Goal: Communication & Community: Answer question/provide support

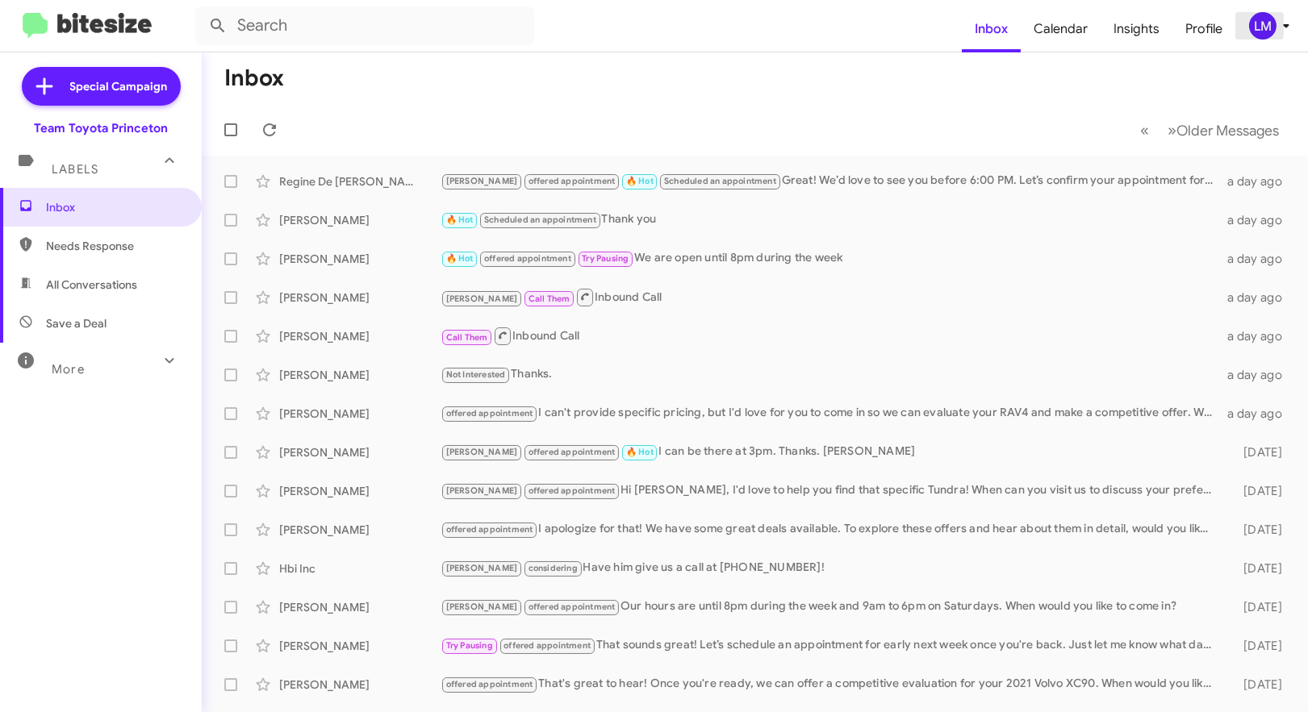
click at [1289, 31] on icon at bounding box center [1285, 25] width 19 height 19
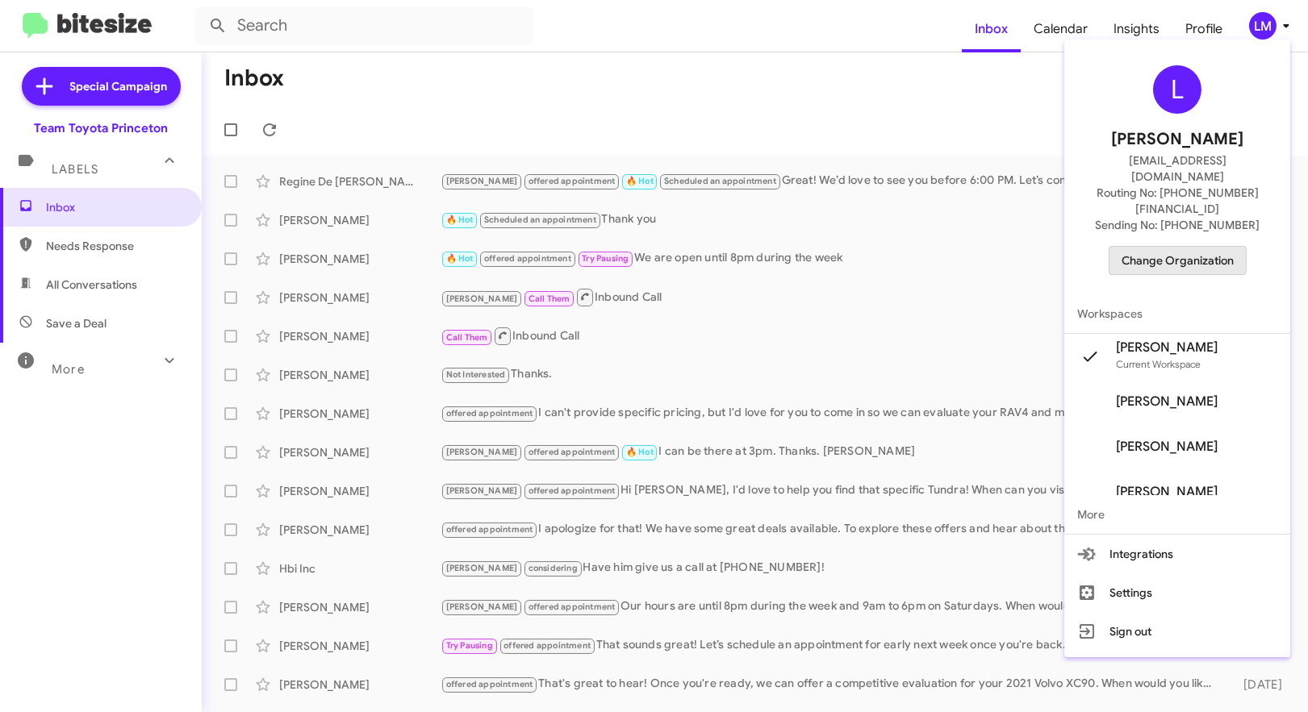
click at [1154, 247] on span "Change Organization" at bounding box center [1177, 260] width 112 height 27
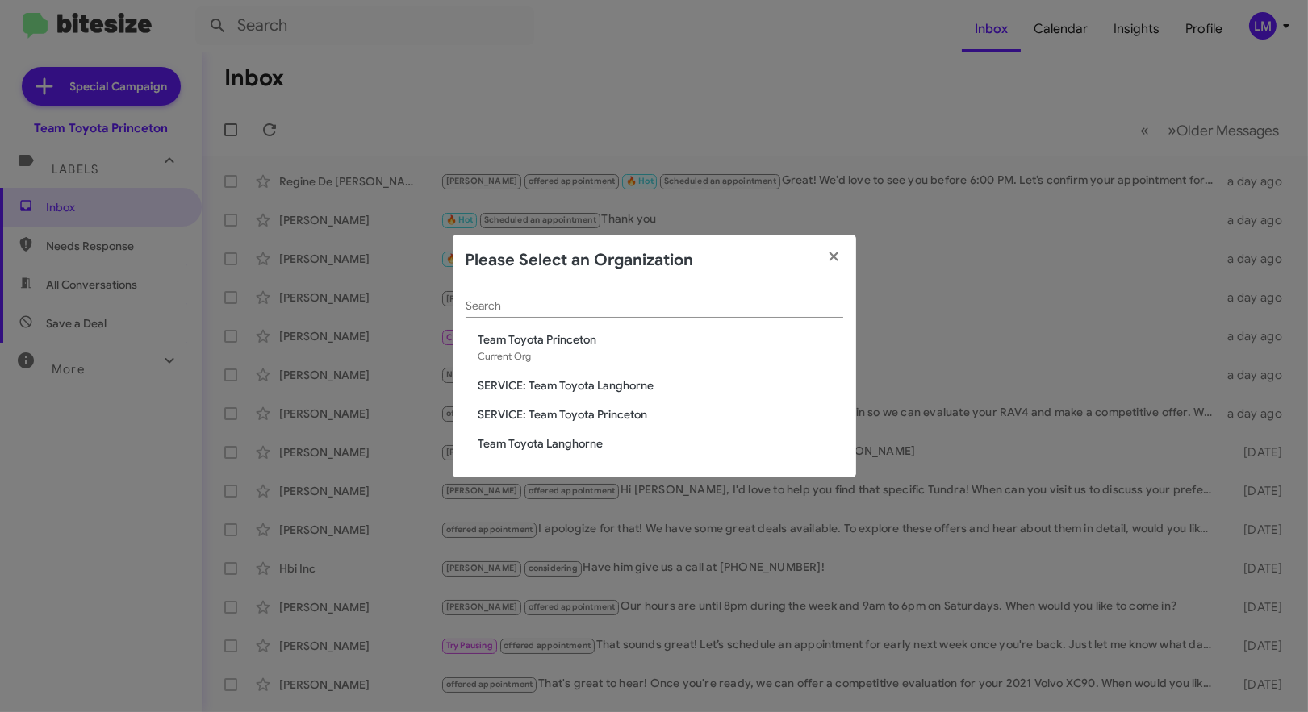
click at [542, 449] on span "Team Toyota Langhorne" at bounding box center [660, 444] width 365 height 16
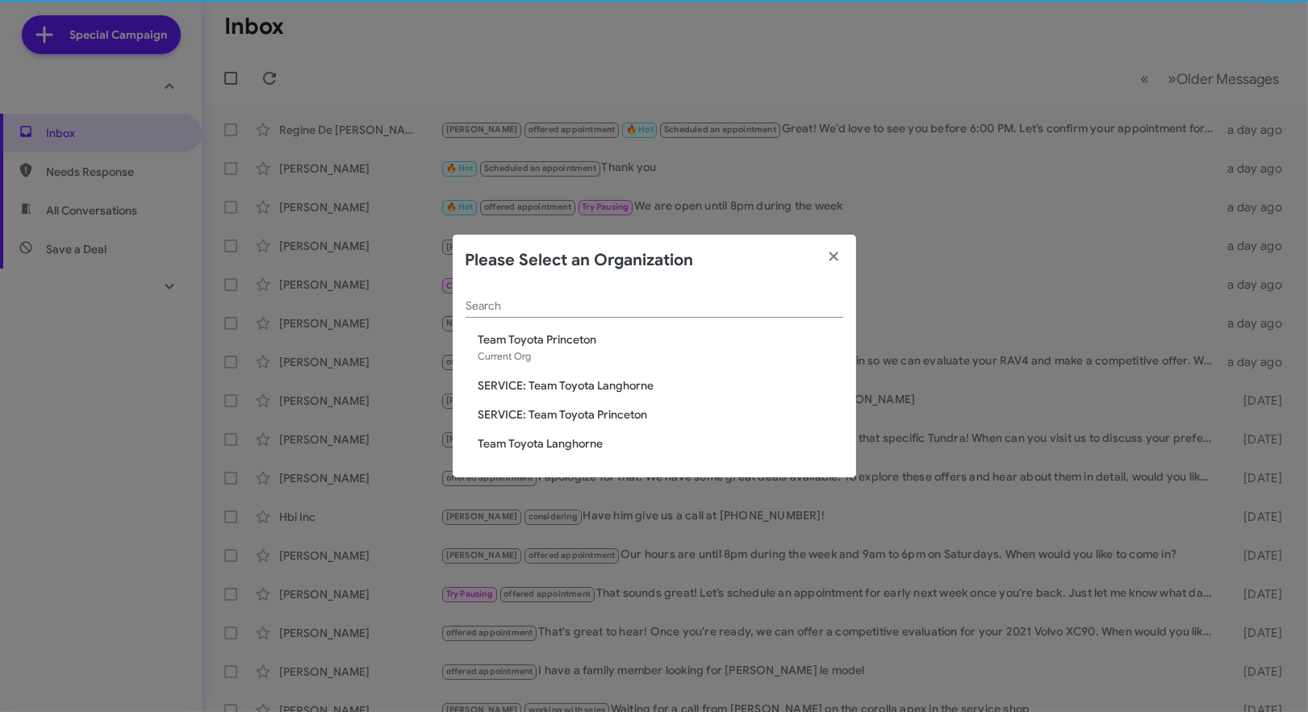
click at [531, 445] on span "Team Toyota Langhorne" at bounding box center [660, 444] width 365 height 16
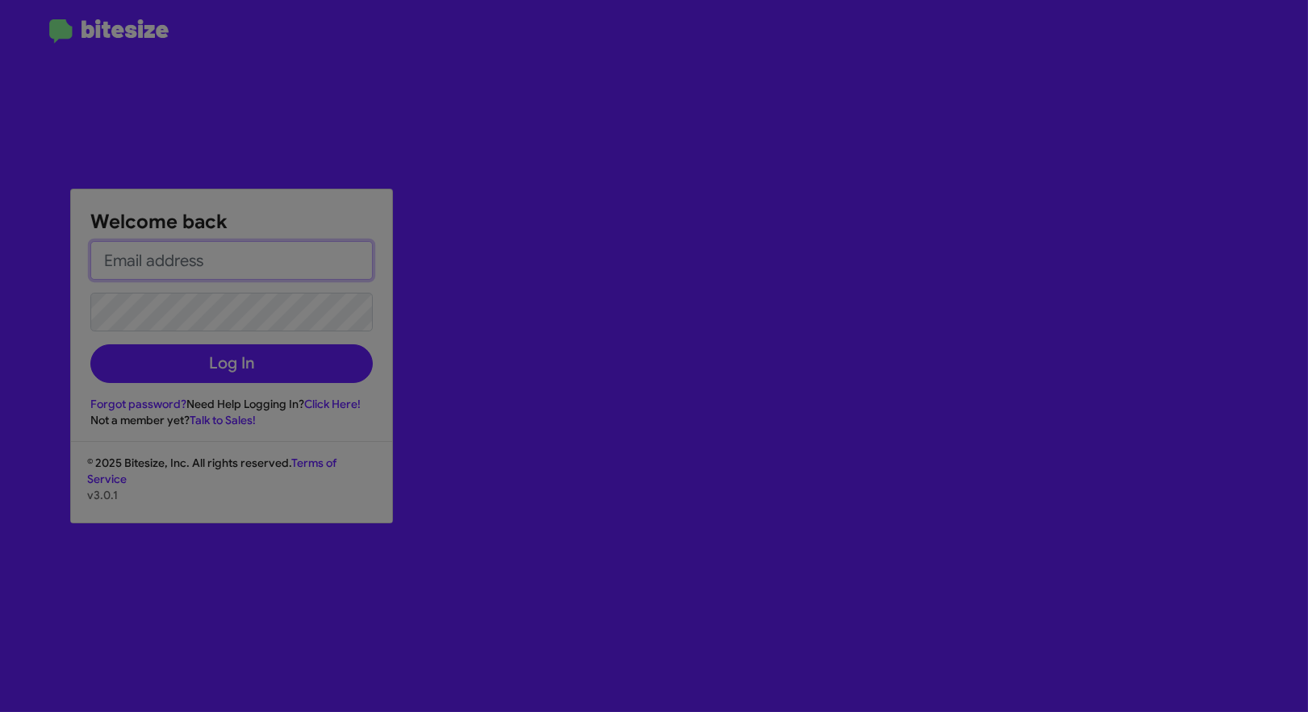
type input "lmarkley@teamtoyota.net"
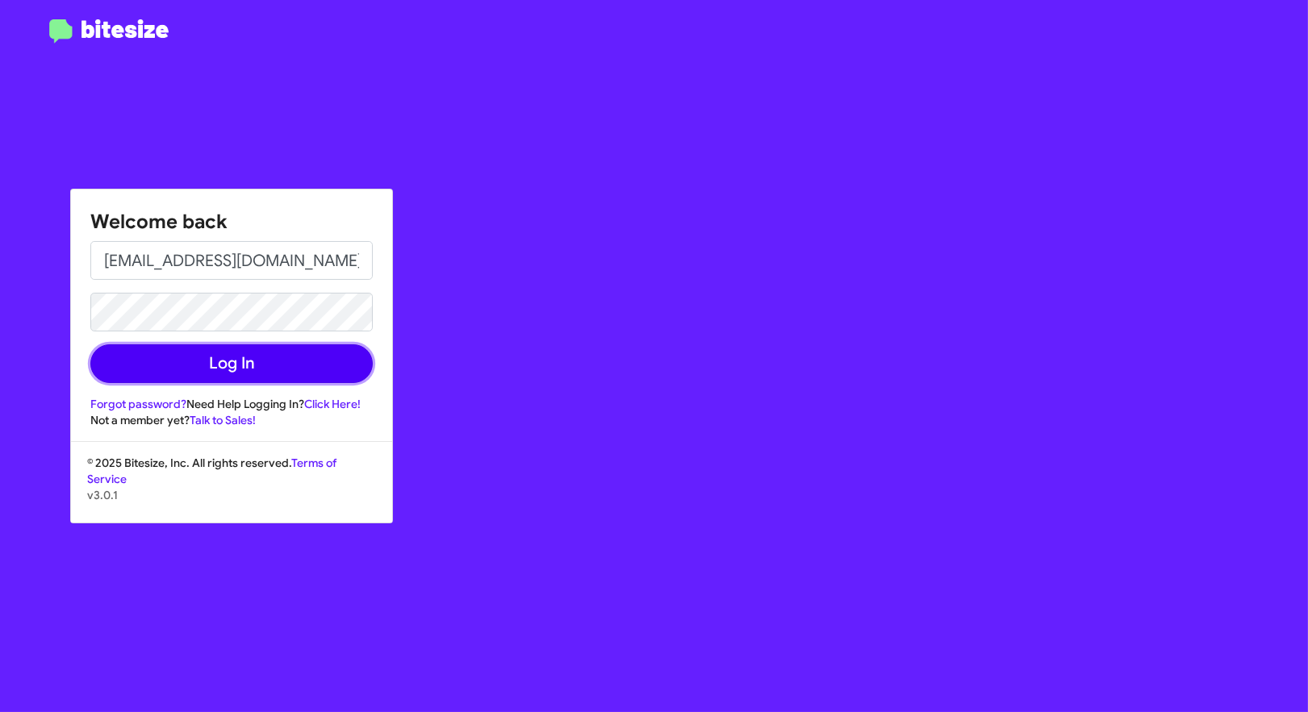
click at [257, 366] on button "Log In" at bounding box center [231, 363] width 282 height 39
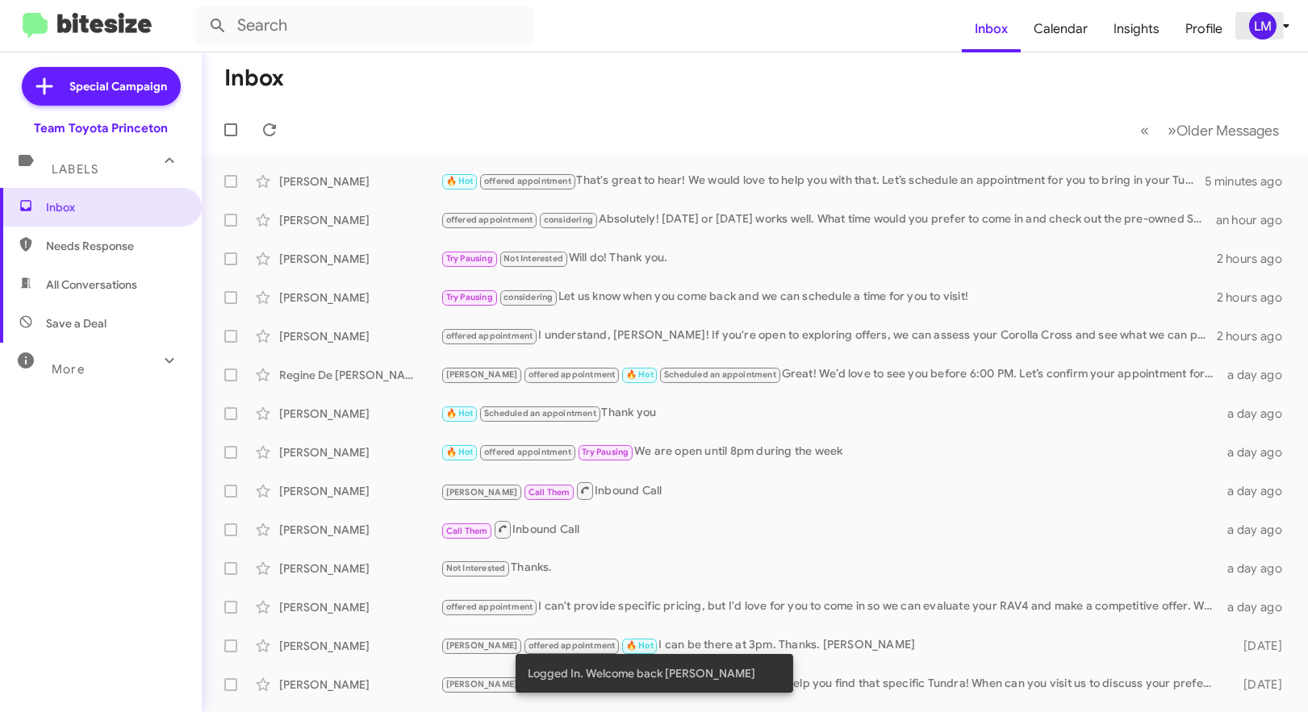
click at [1284, 36] on span "LM" at bounding box center [1272, 25] width 48 height 27
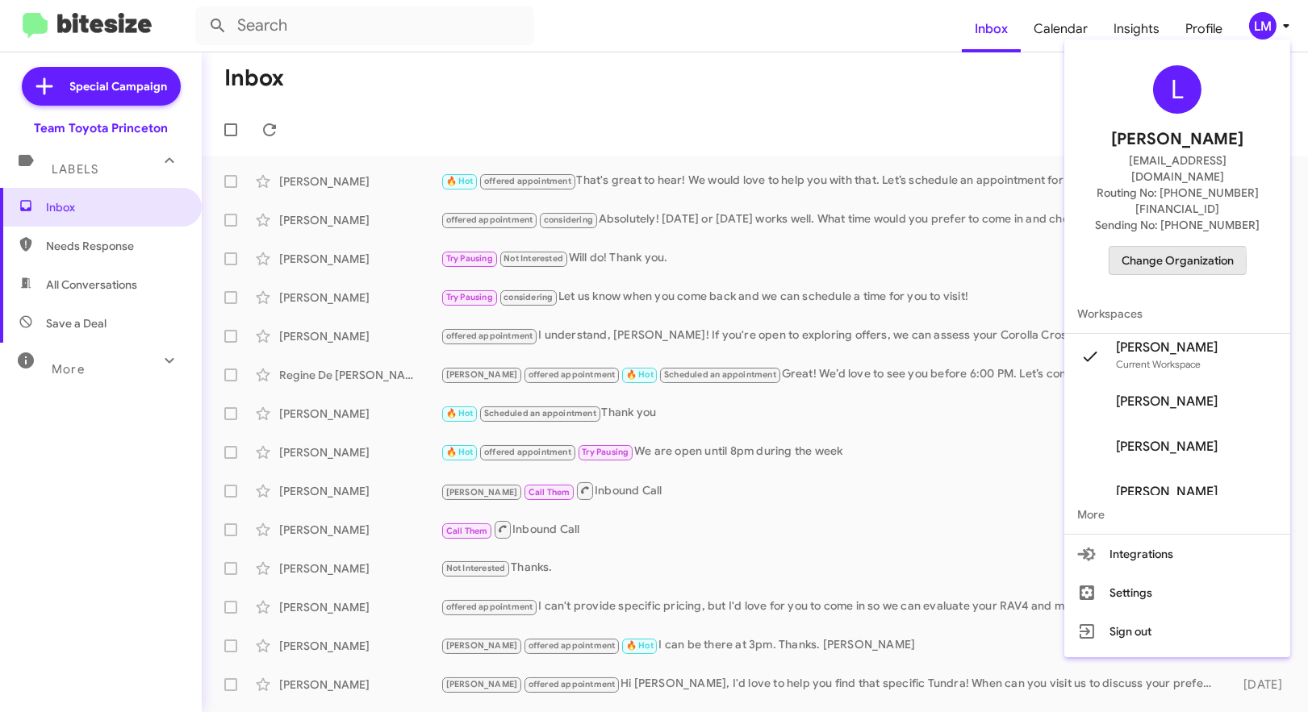
click at [1173, 247] on span "Change Organization" at bounding box center [1177, 260] width 112 height 27
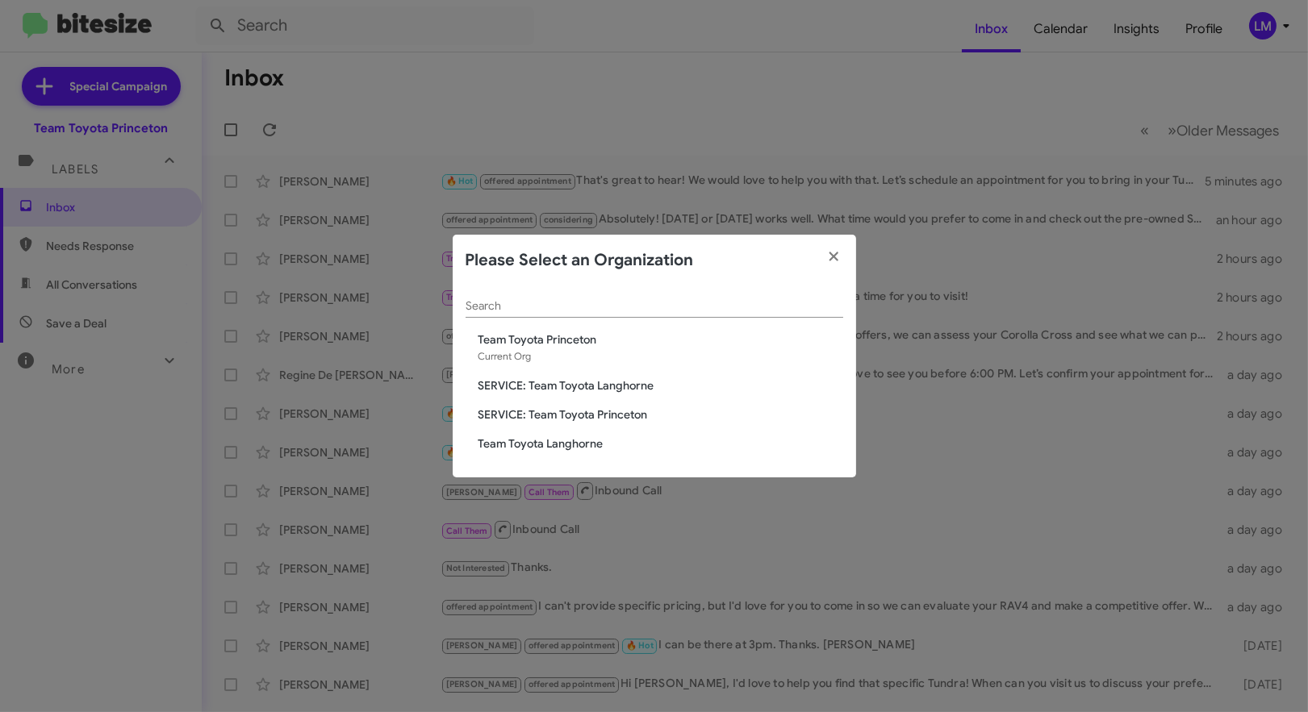
click at [543, 446] on span "Team Toyota Langhorne" at bounding box center [660, 444] width 365 height 16
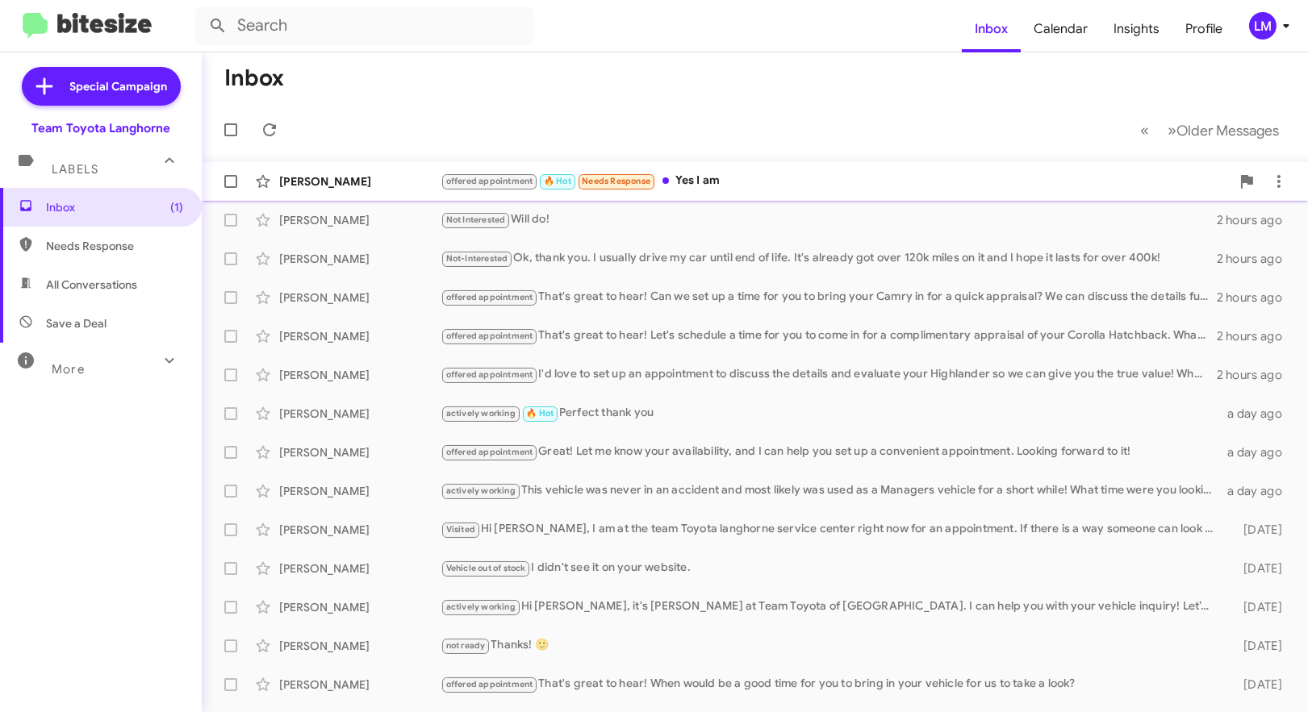
click at [724, 175] on div "offered appointment 🔥 Hot Needs Response Yes I am" at bounding box center [835, 181] width 790 height 19
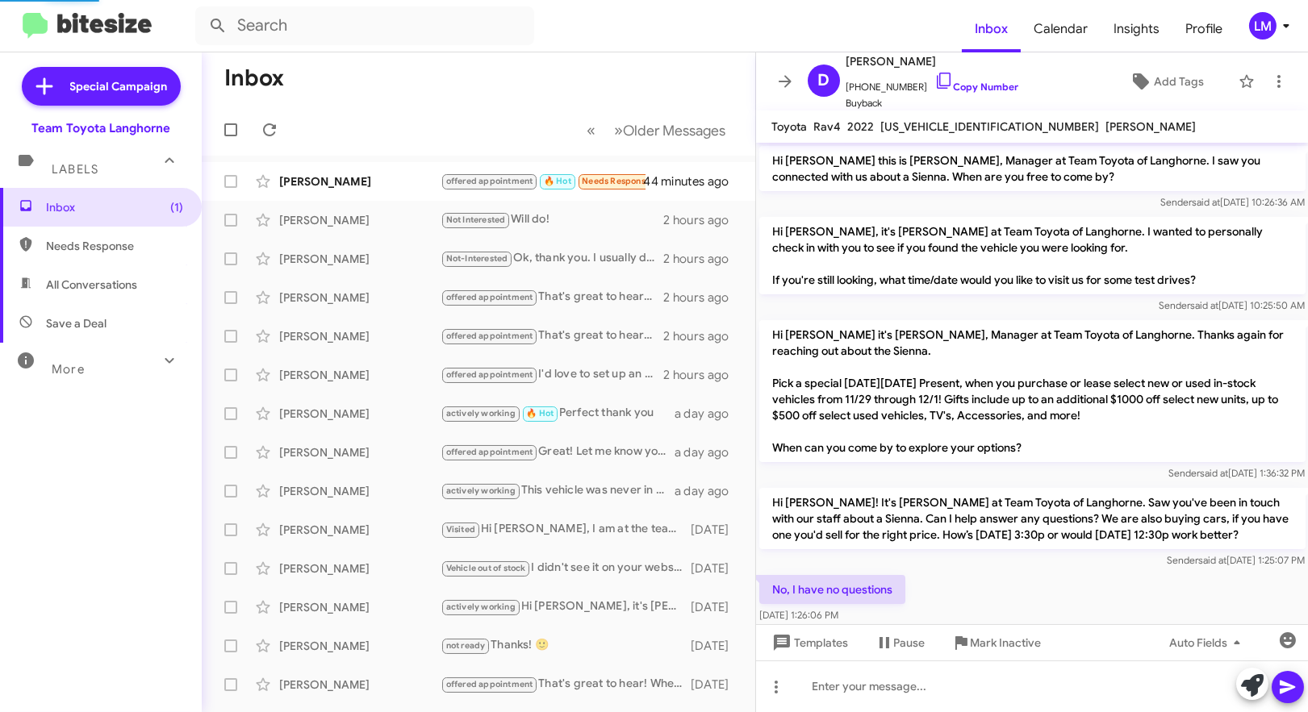
scroll to position [875, 0]
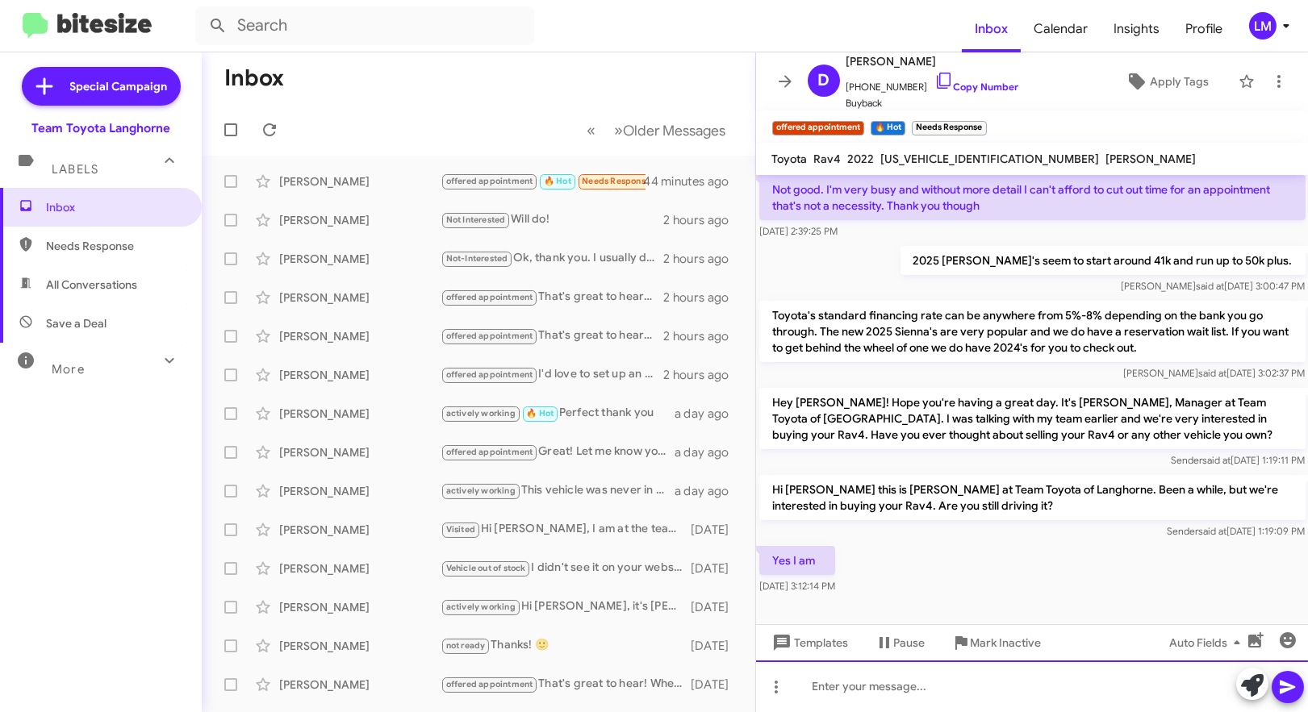
click at [812, 696] on div at bounding box center [1032, 687] width 553 height 52
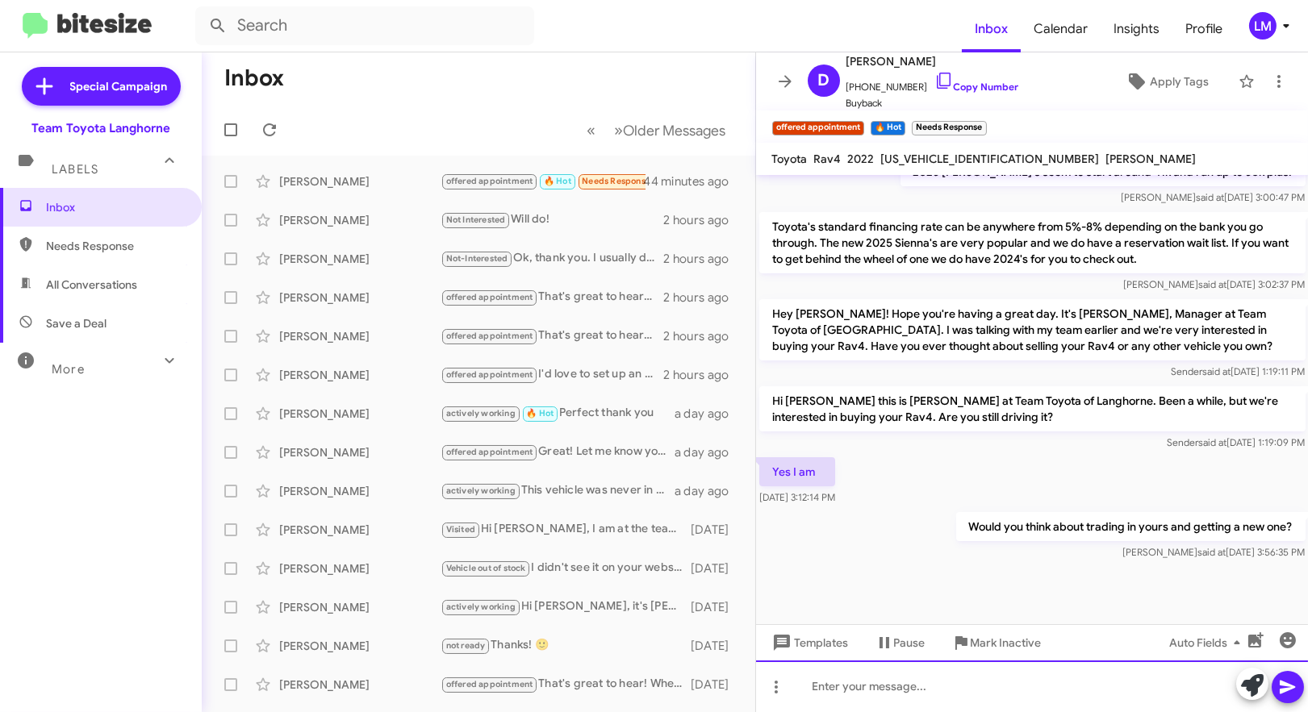
scroll to position [966, 0]
click at [845, 565] on div at bounding box center [1032, 593] width 553 height 65
